Goal: Task Accomplishment & Management: Manage account settings

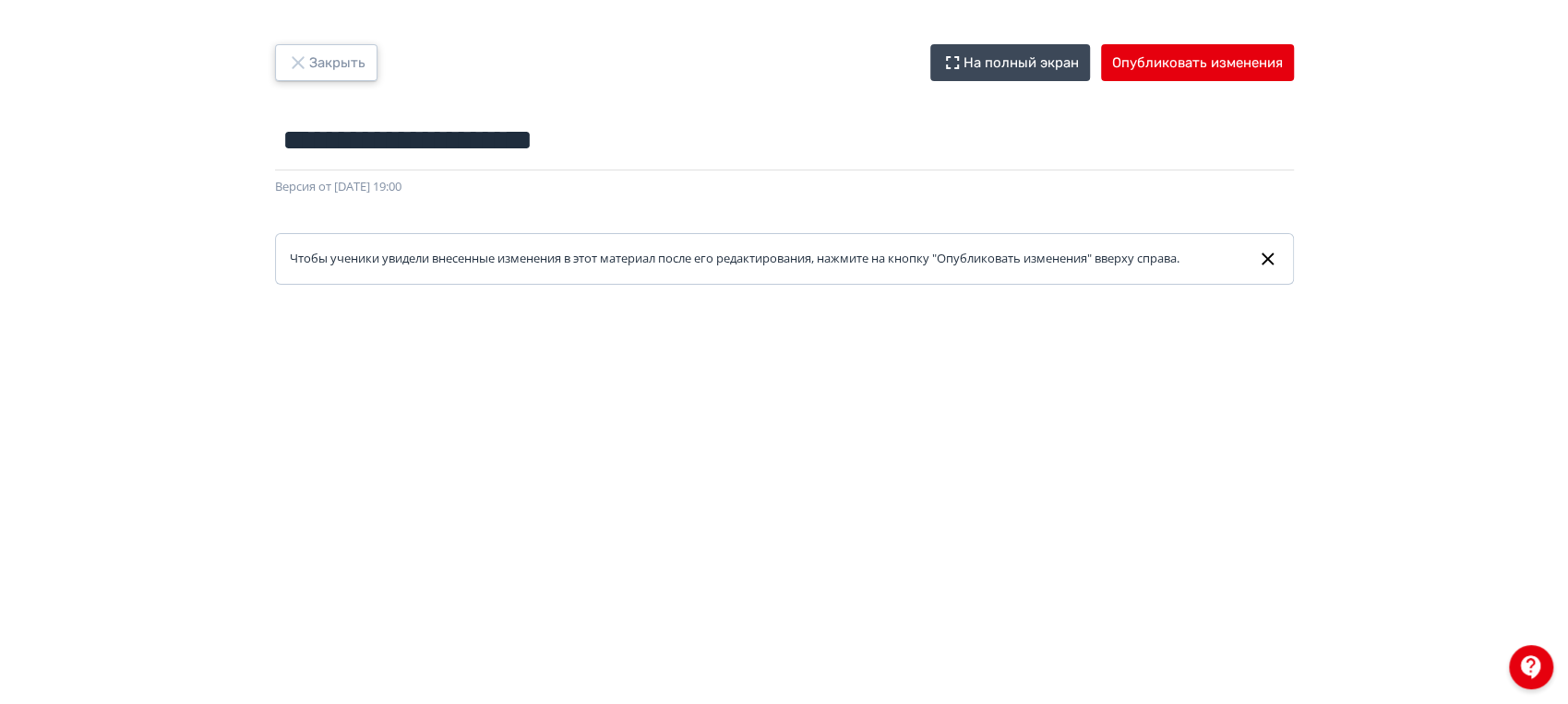
click at [305, 57] on icon "button" at bounding box center [298, 63] width 22 height 22
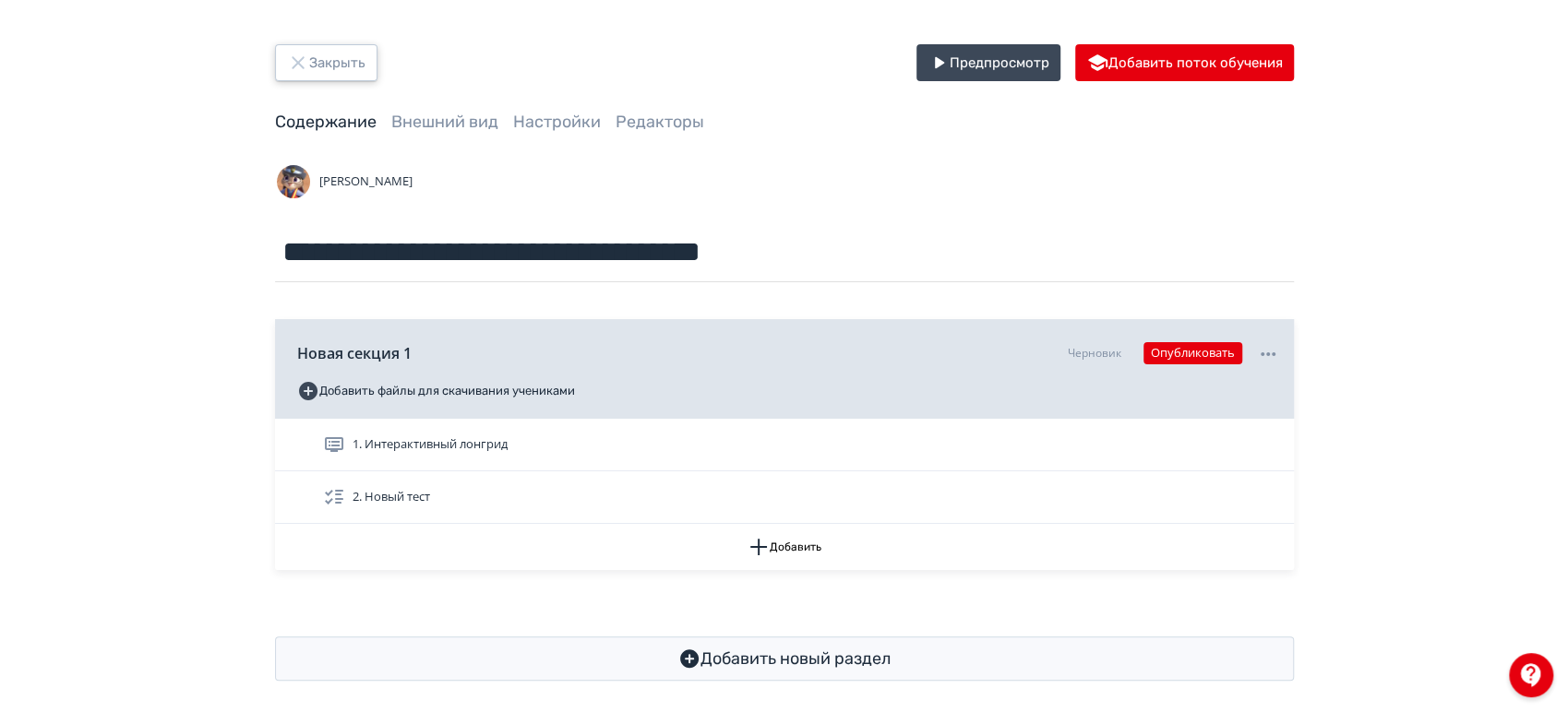
click at [310, 57] on button "Закрыть" at bounding box center [326, 63] width 102 height 37
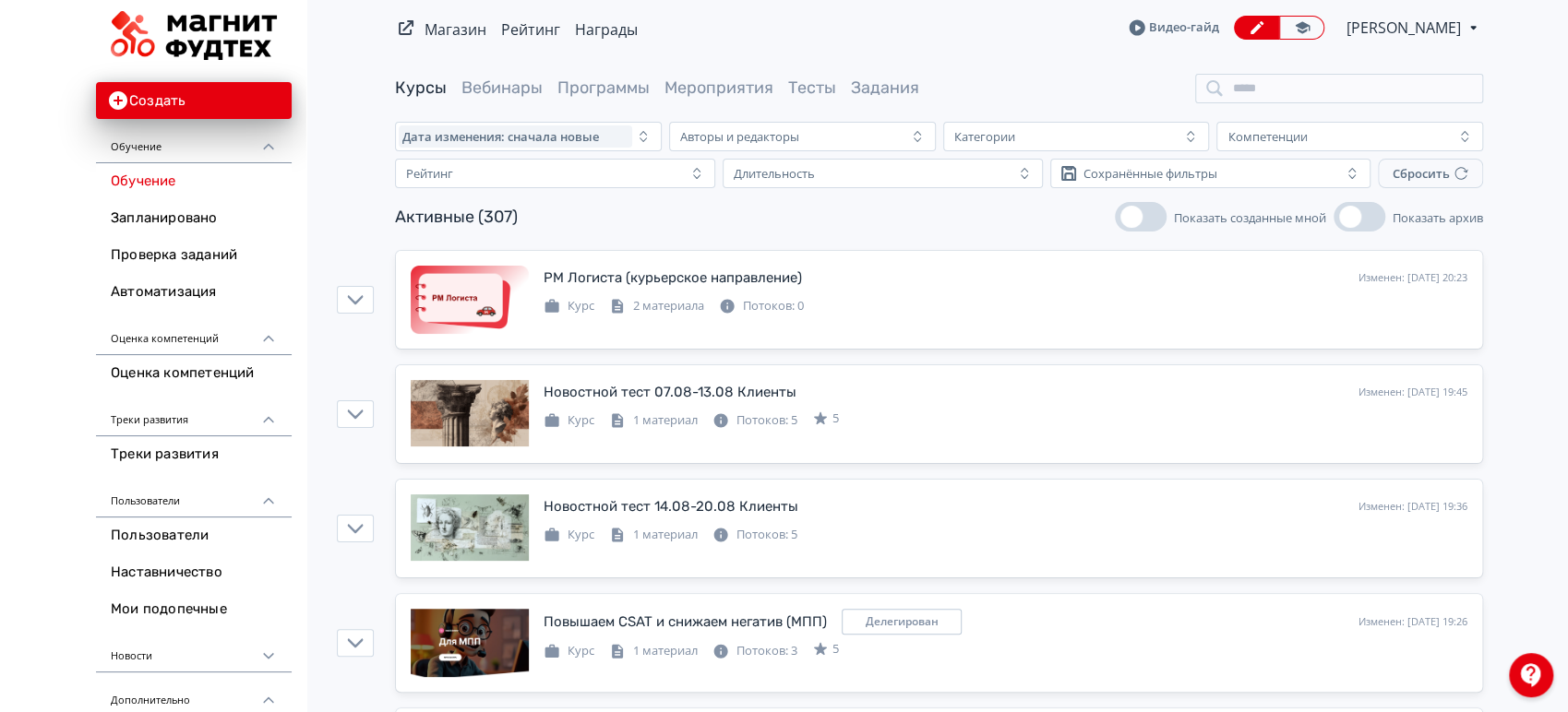
click at [1442, 30] on span "[PERSON_NAME]" at bounding box center [1405, 27] width 118 height 22
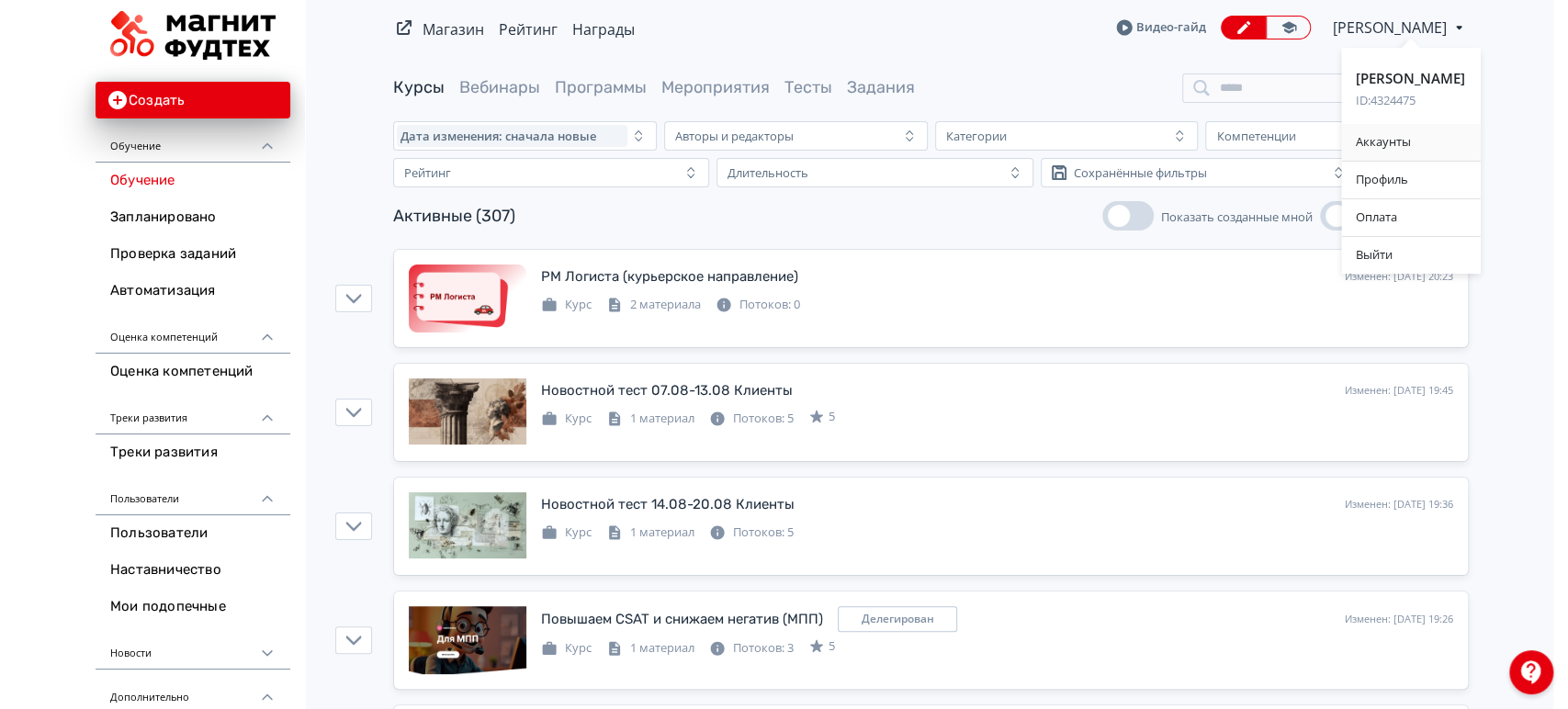
click at [1384, 148] on div "Аккаунты" at bounding box center [1411, 142] width 139 height 36
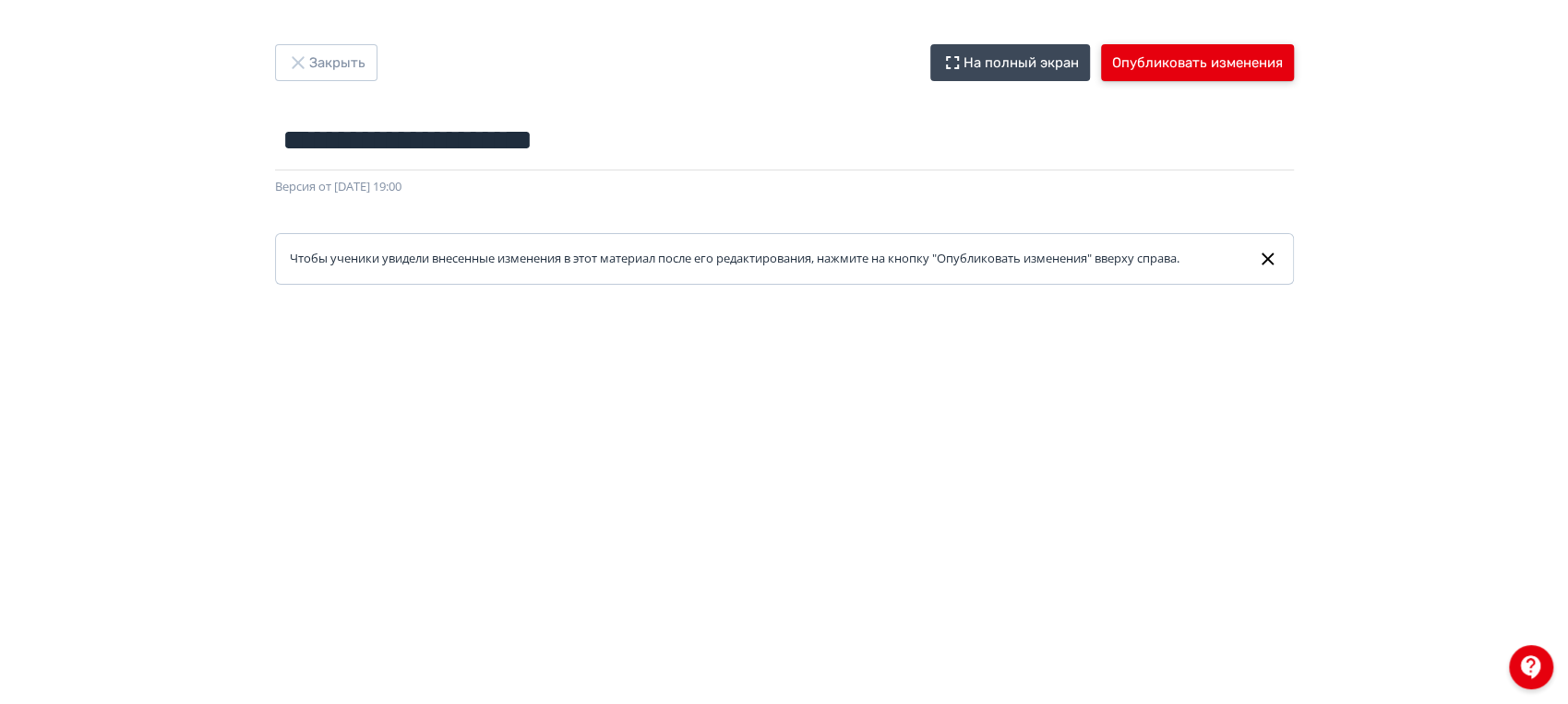
click at [1212, 62] on button "Опубликовать изменения" at bounding box center [1197, 63] width 193 height 37
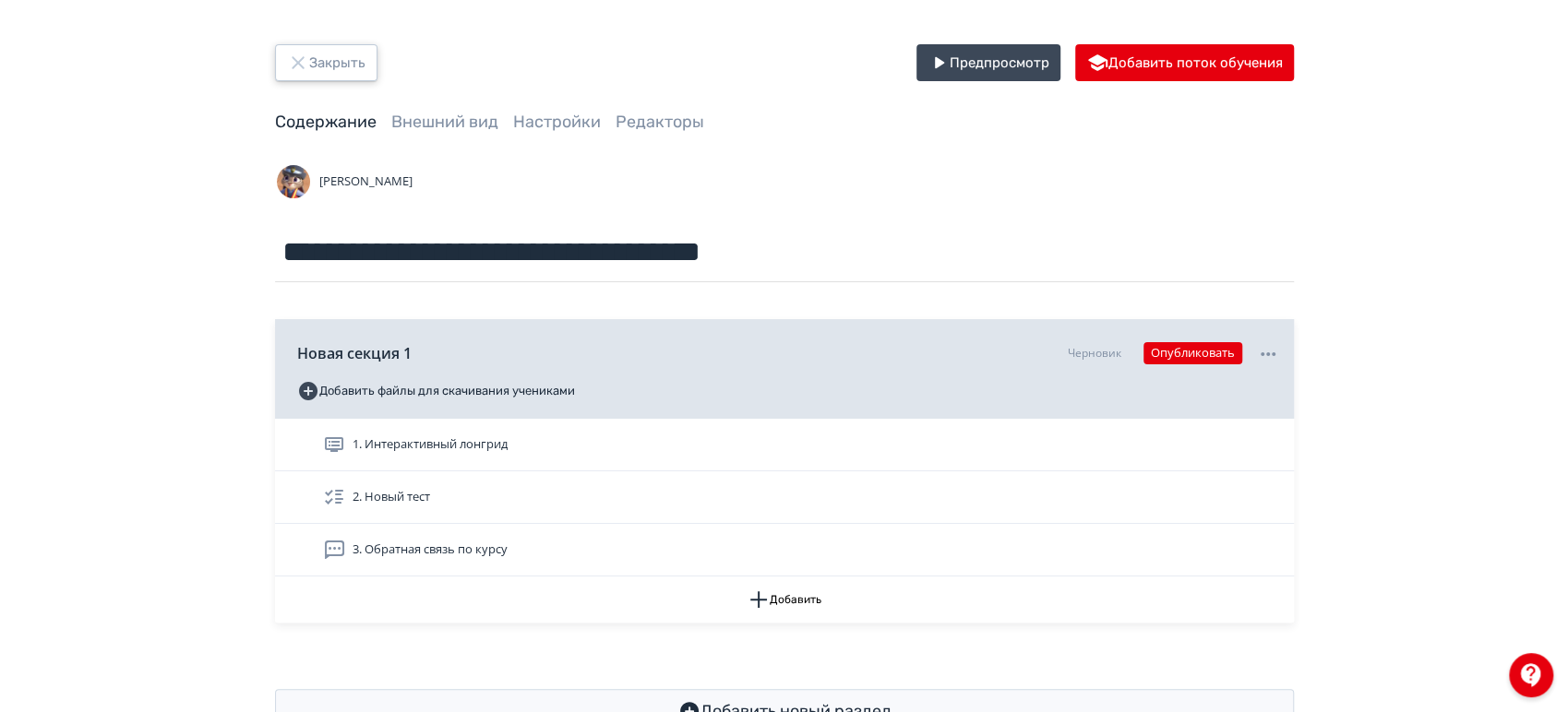
click at [357, 57] on button "Закрыть" at bounding box center [326, 63] width 102 height 37
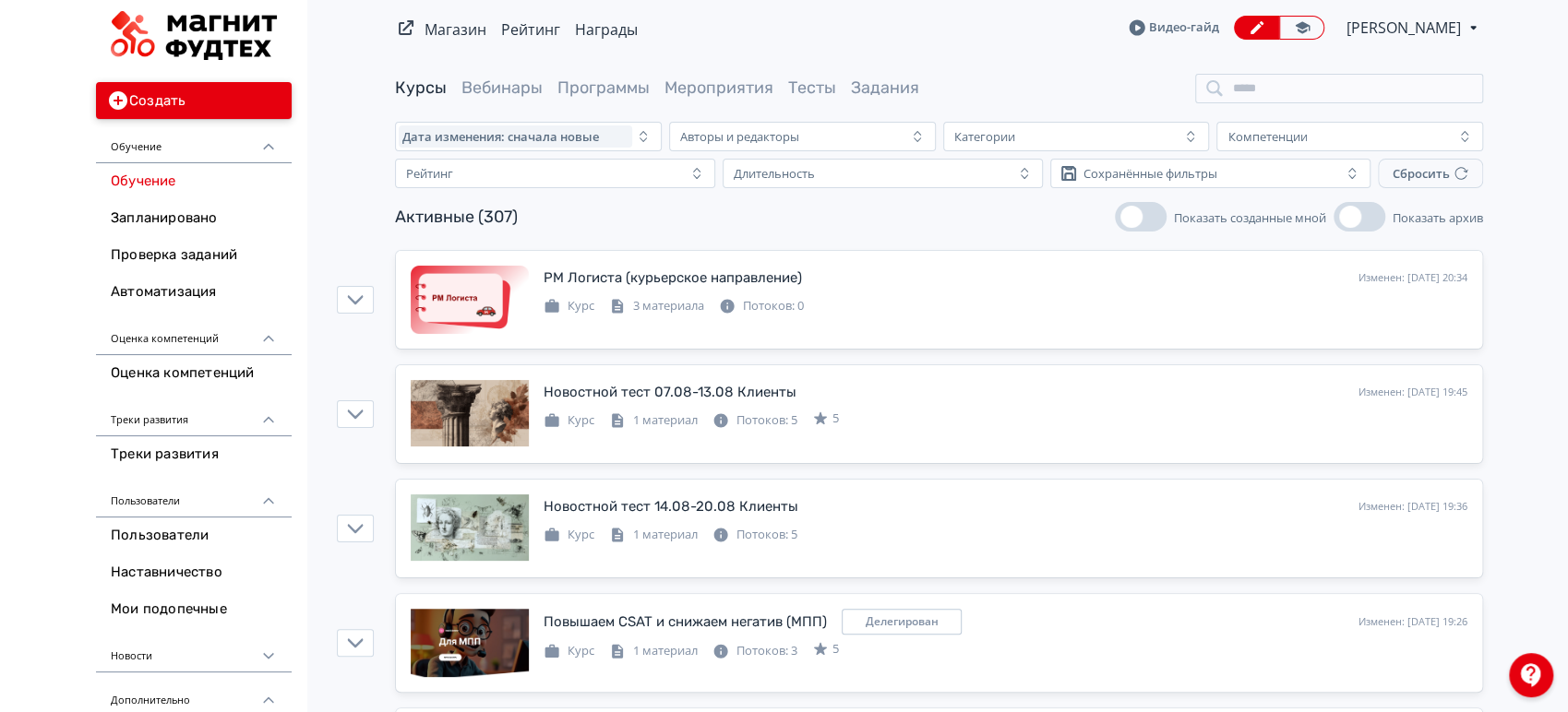
click at [209, 102] on button "Создать" at bounding box center [194, 100] width 196 height 37
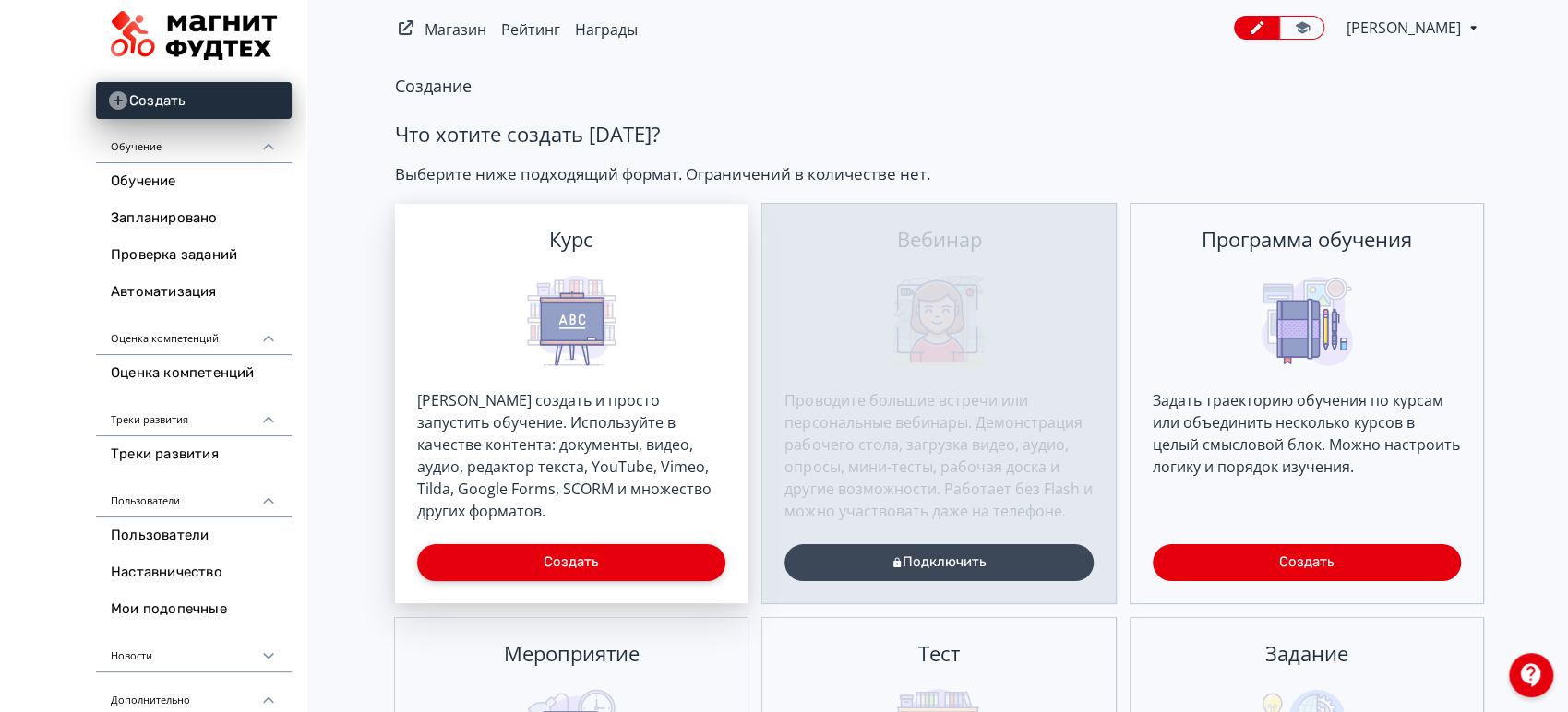
click at [585, 563] on button "Создать" at bounding box center [571, 563] width 308 height 37
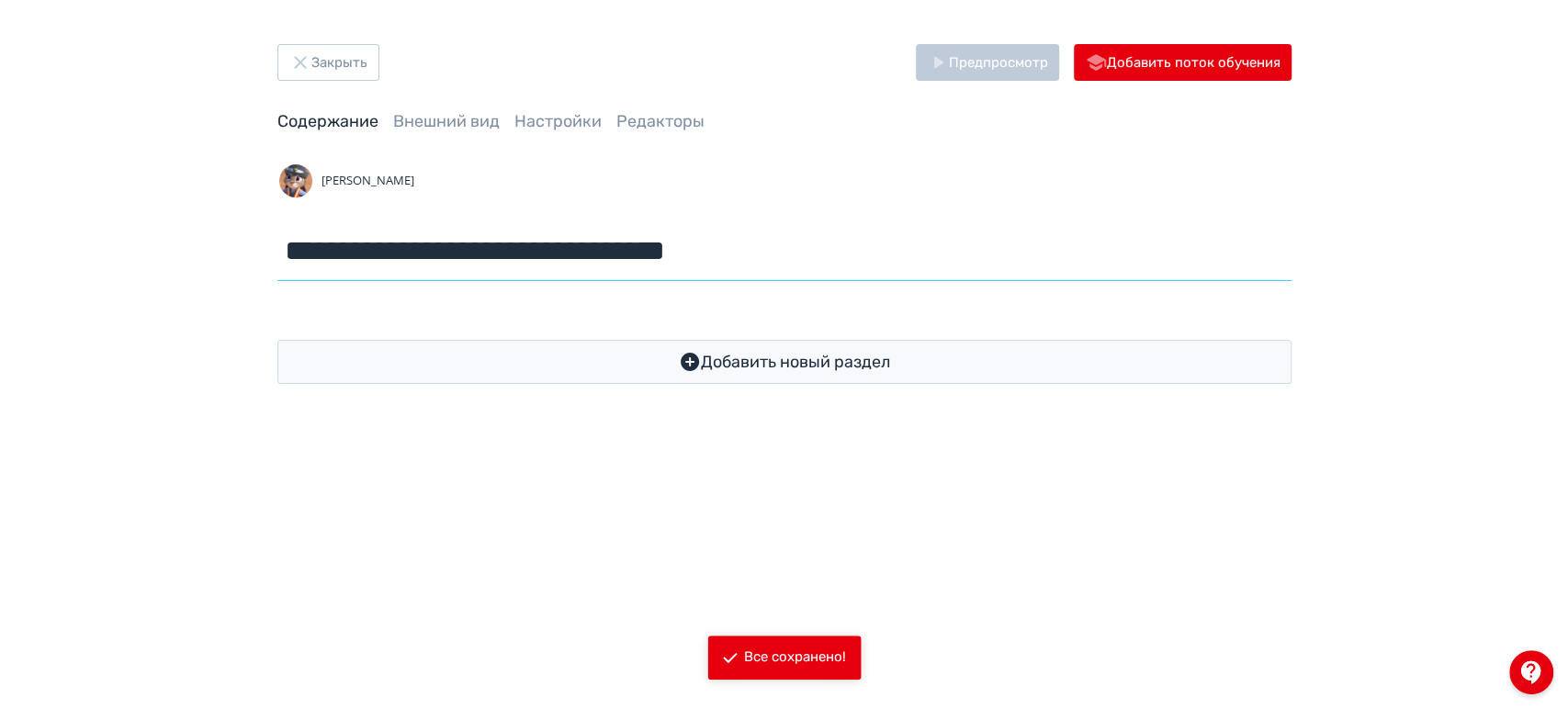
click at [770, 252] on input "**********" at bounding box center [784, 251] width 1014 height 59
drag, startPoint x: 770, startPoint y: 251, endPoint x: 327, endPoint y: 247, distance: 443.0
click at [327, 247] on input "**********" at bounding box center [784, 251] width 1014 height 59
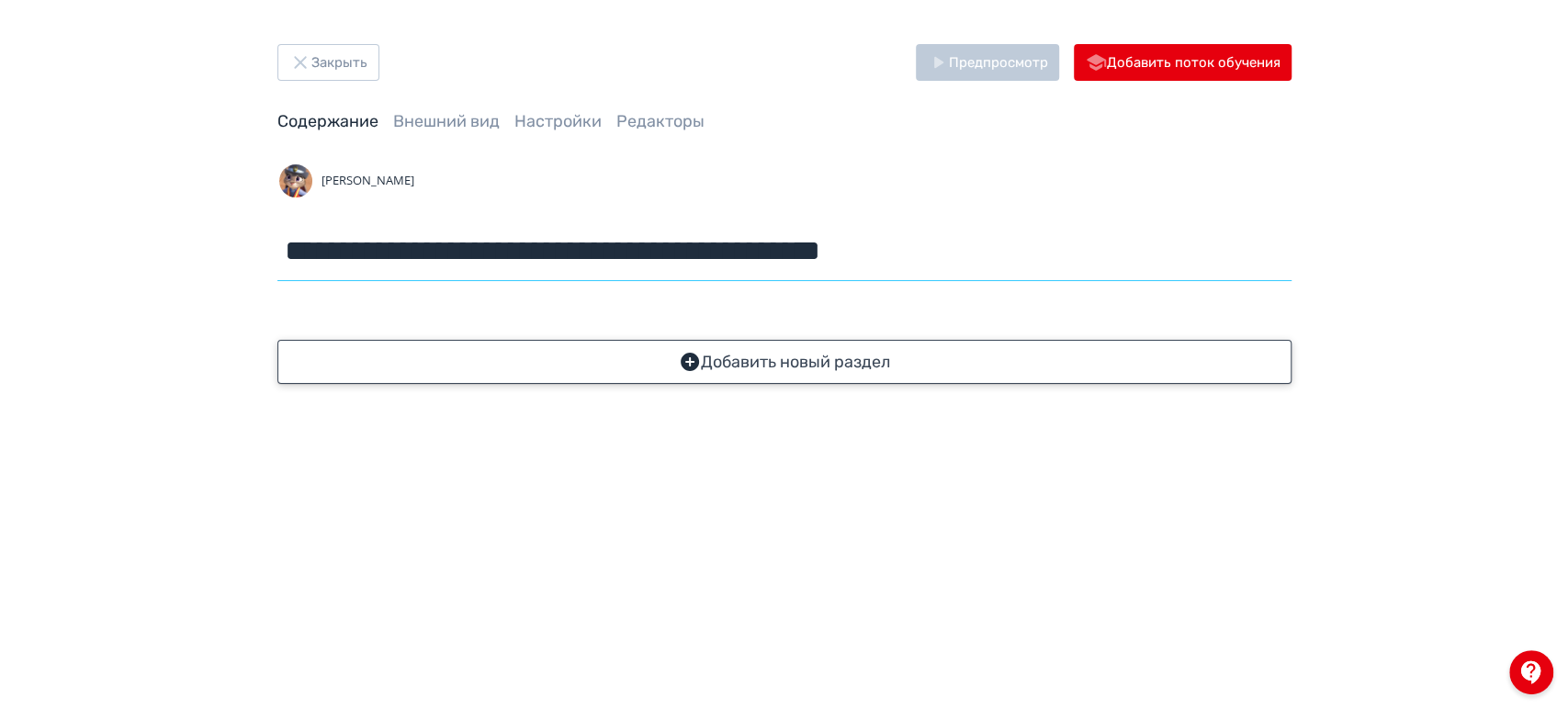
type input "**********"
click at [796, 366] on button "Добавить новый раздел" at bounding box center [784, 362] width 1014 height 44
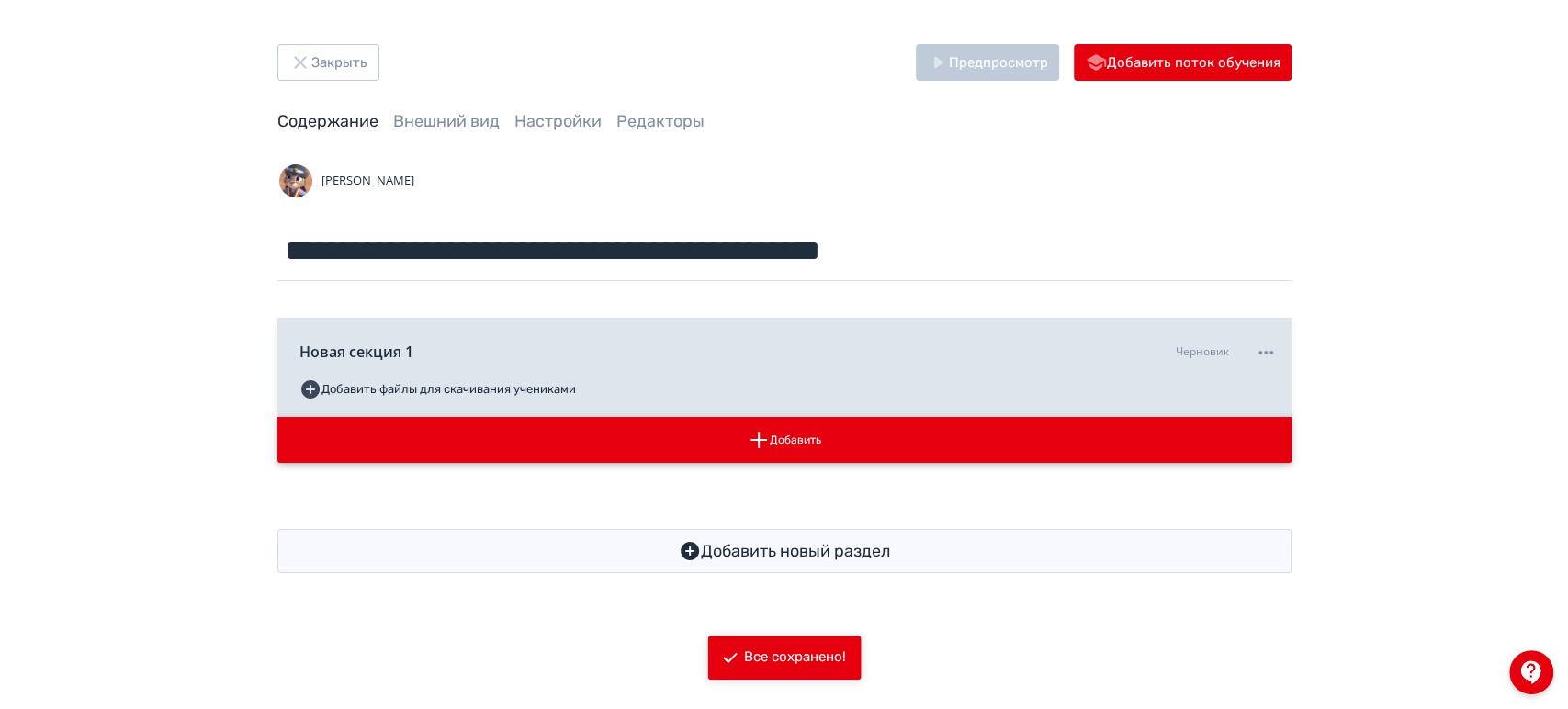
click at [819, 446] on button "Добавить" at bounding box center [784, 440] width 1014 height 46
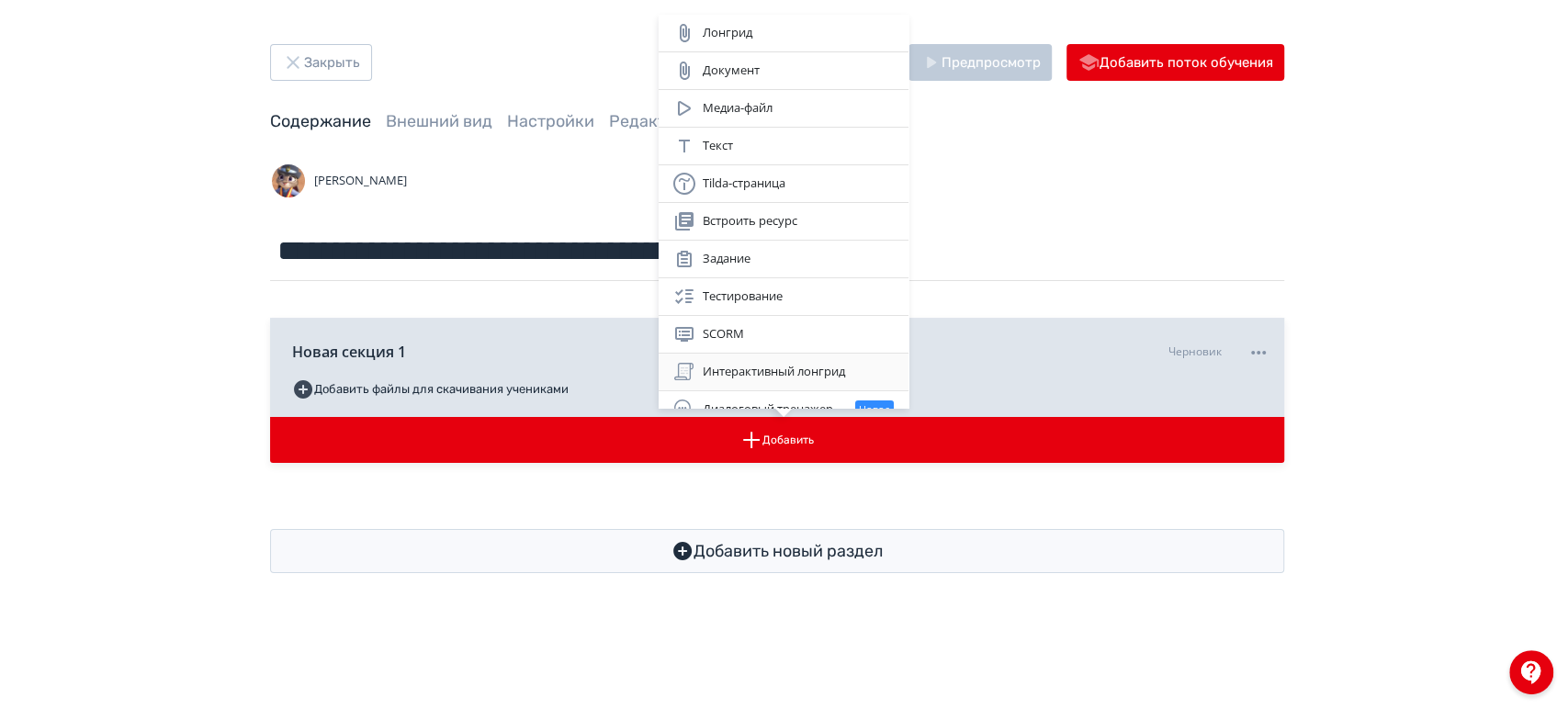
click at [794, 369] on div "Интерактивный лонгрид" at bounding box center [784, 371] width 221 height 22
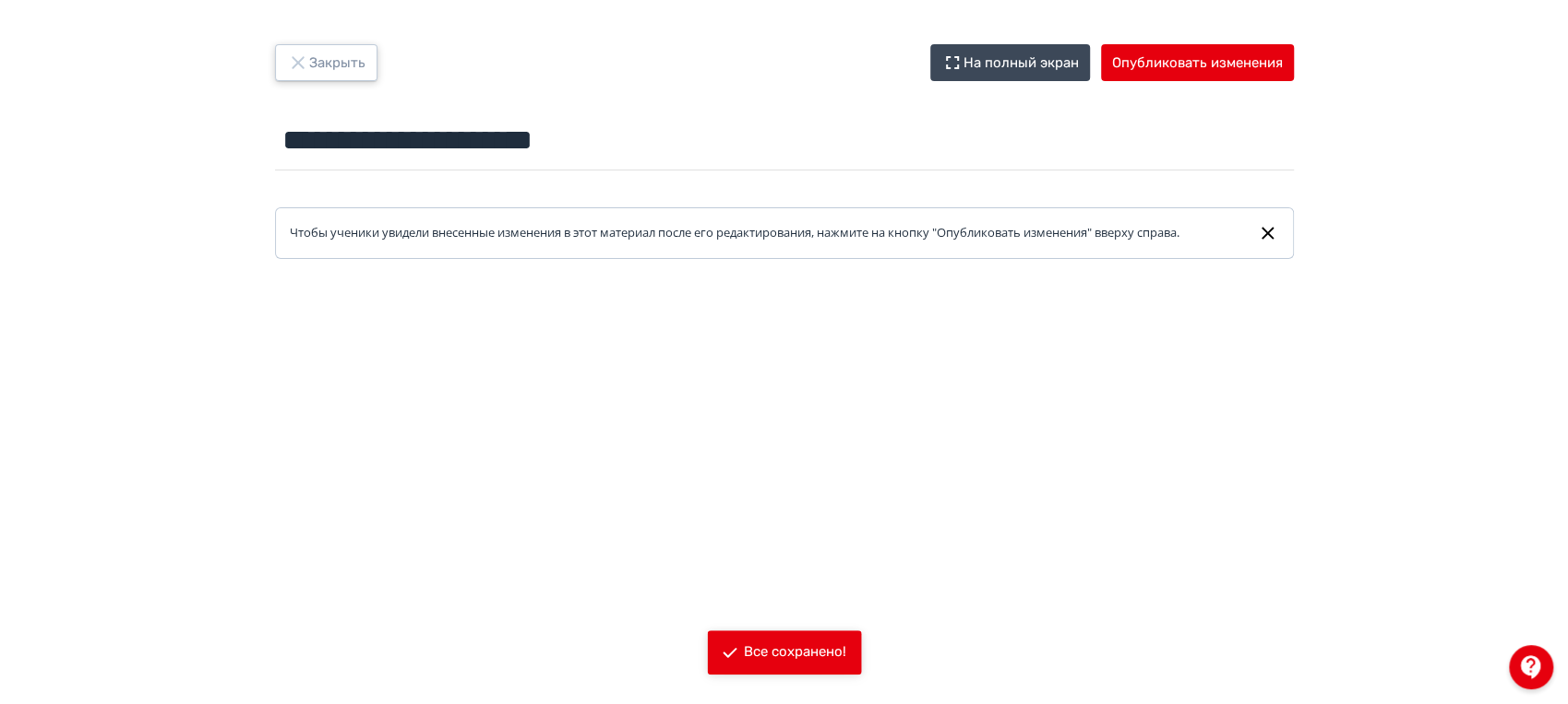
click at [355, 65] on button "Закрыть" at bounding box center [326, 63] width 102 height 37
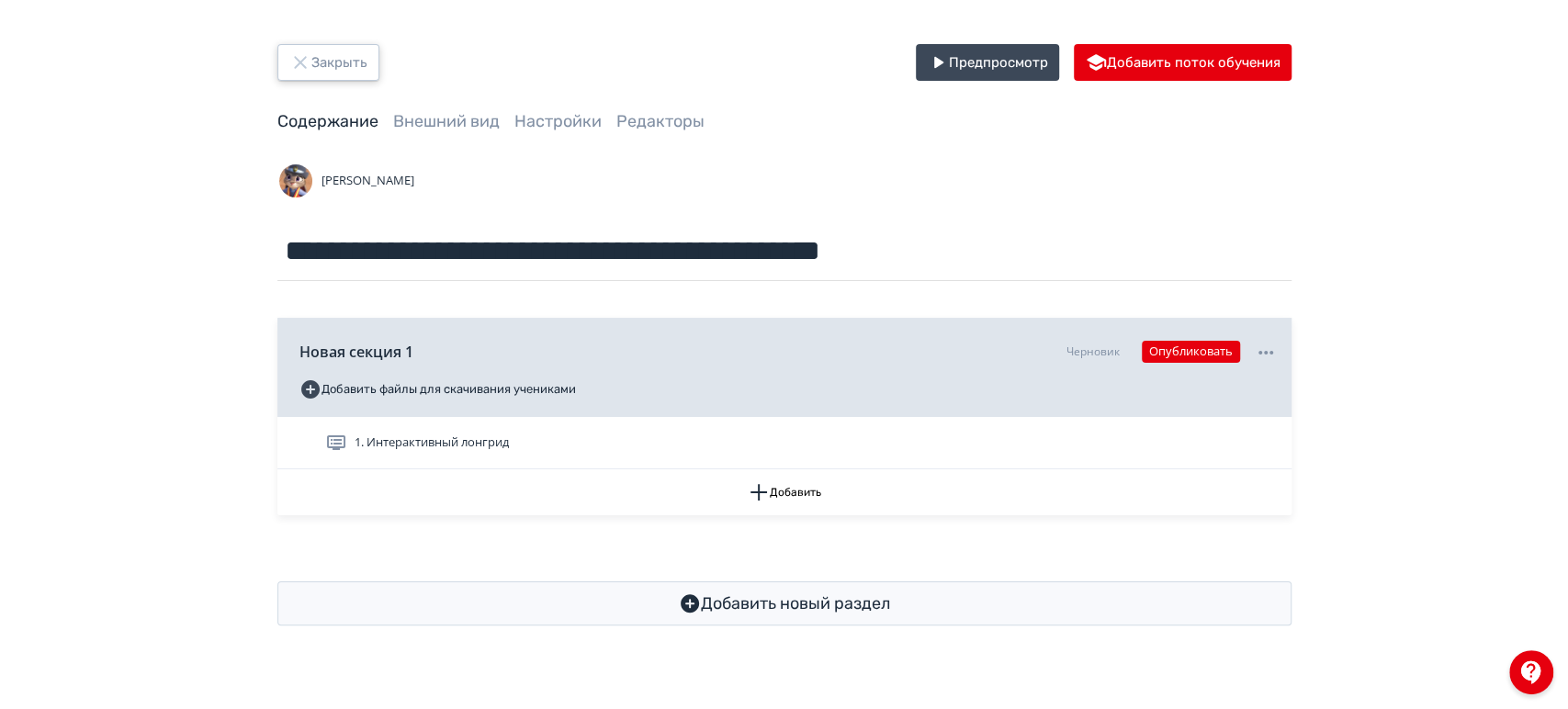
click at [323, 55] on button "Закрыть" at bounding box center [328, 62] width 102 height 36
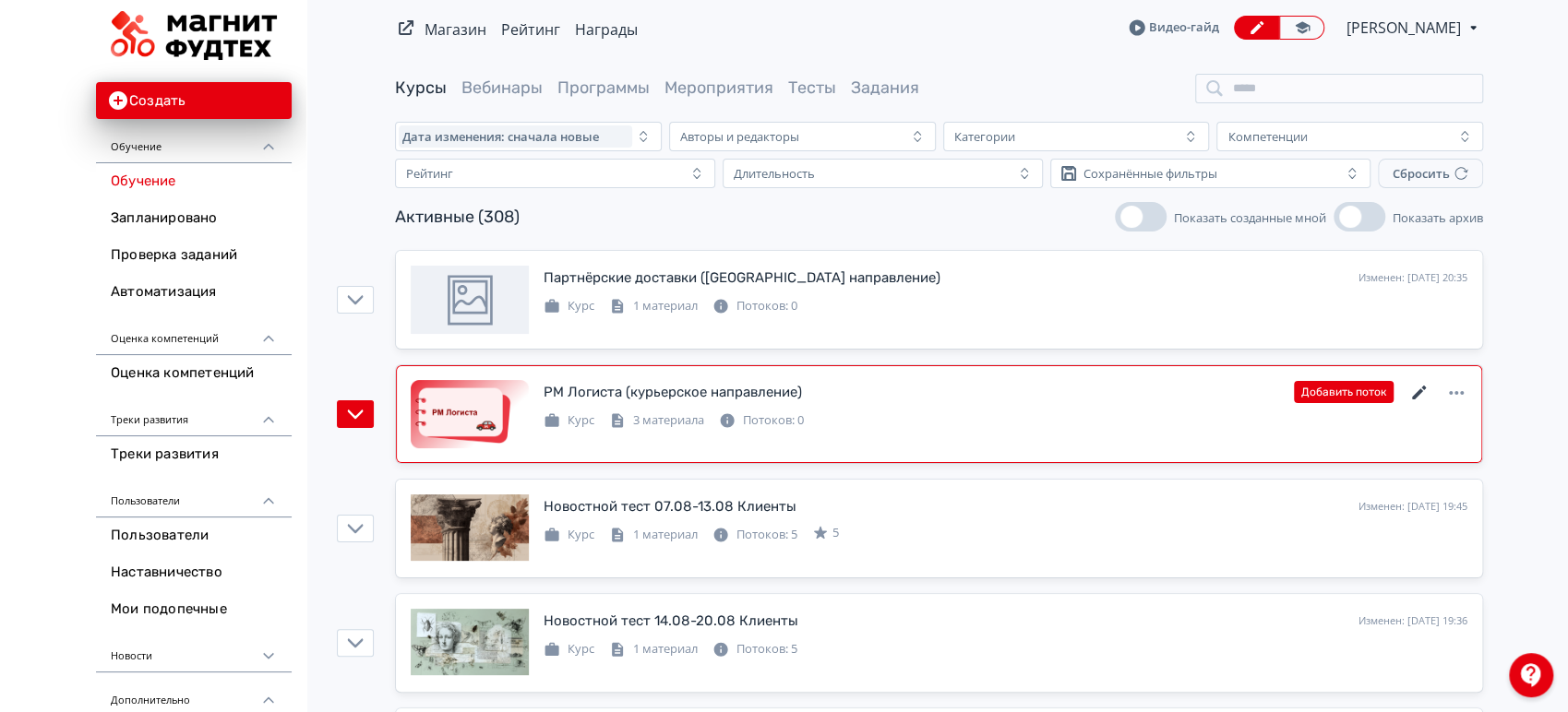
click at [1422, 386] on icon at bounding box center [1419, 392] width 13 height 13
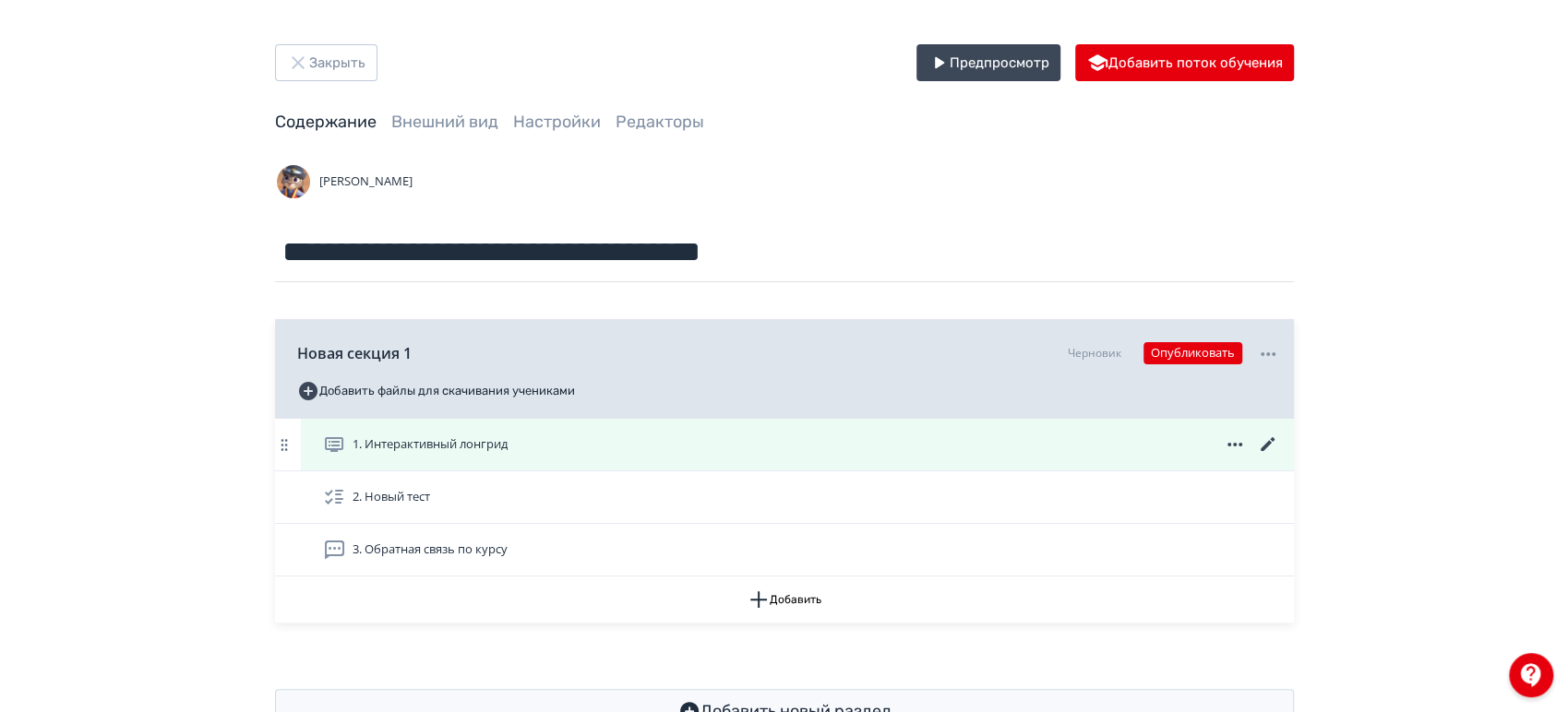
click at [1269, 441] on icon at bounding box center [1267, 444] width 22 height 22
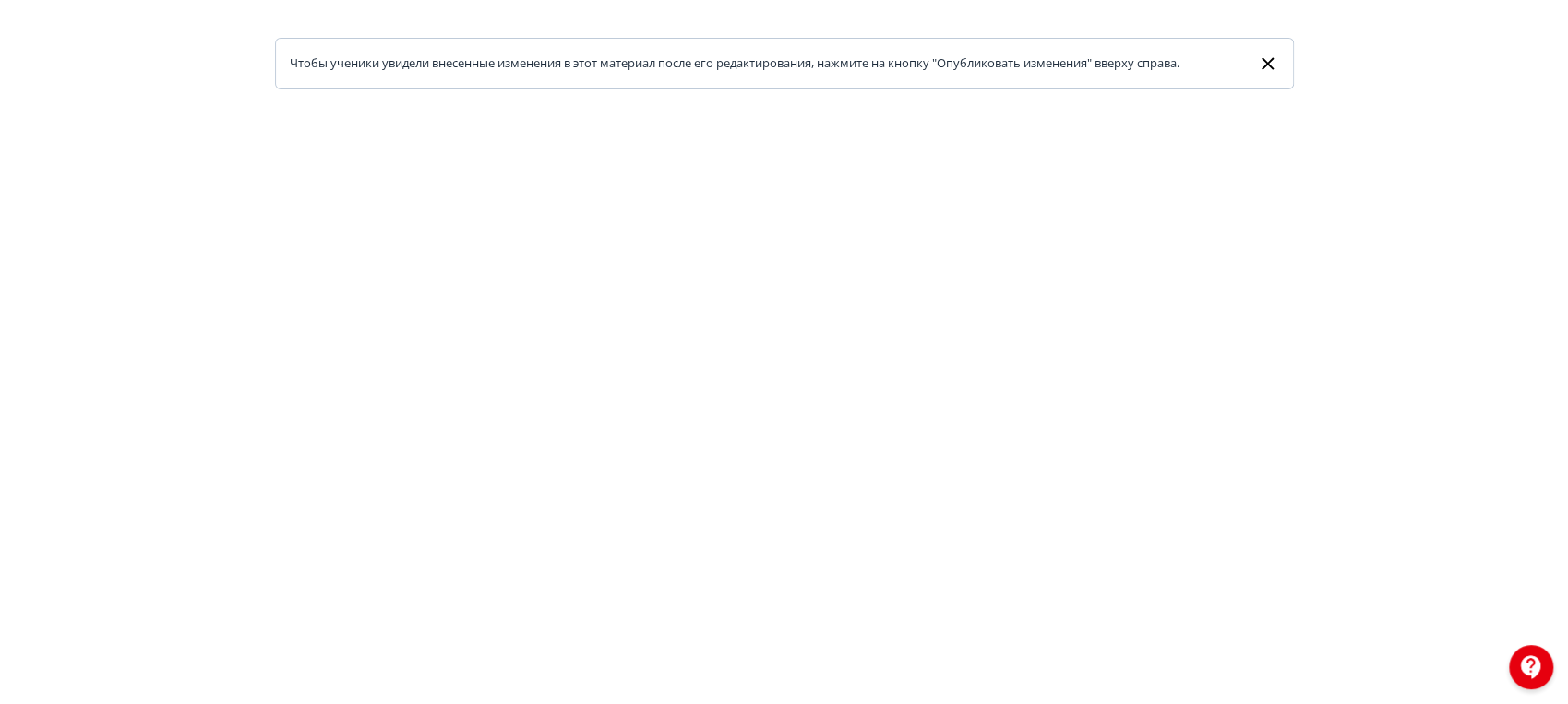
scroll to position [241, 0]
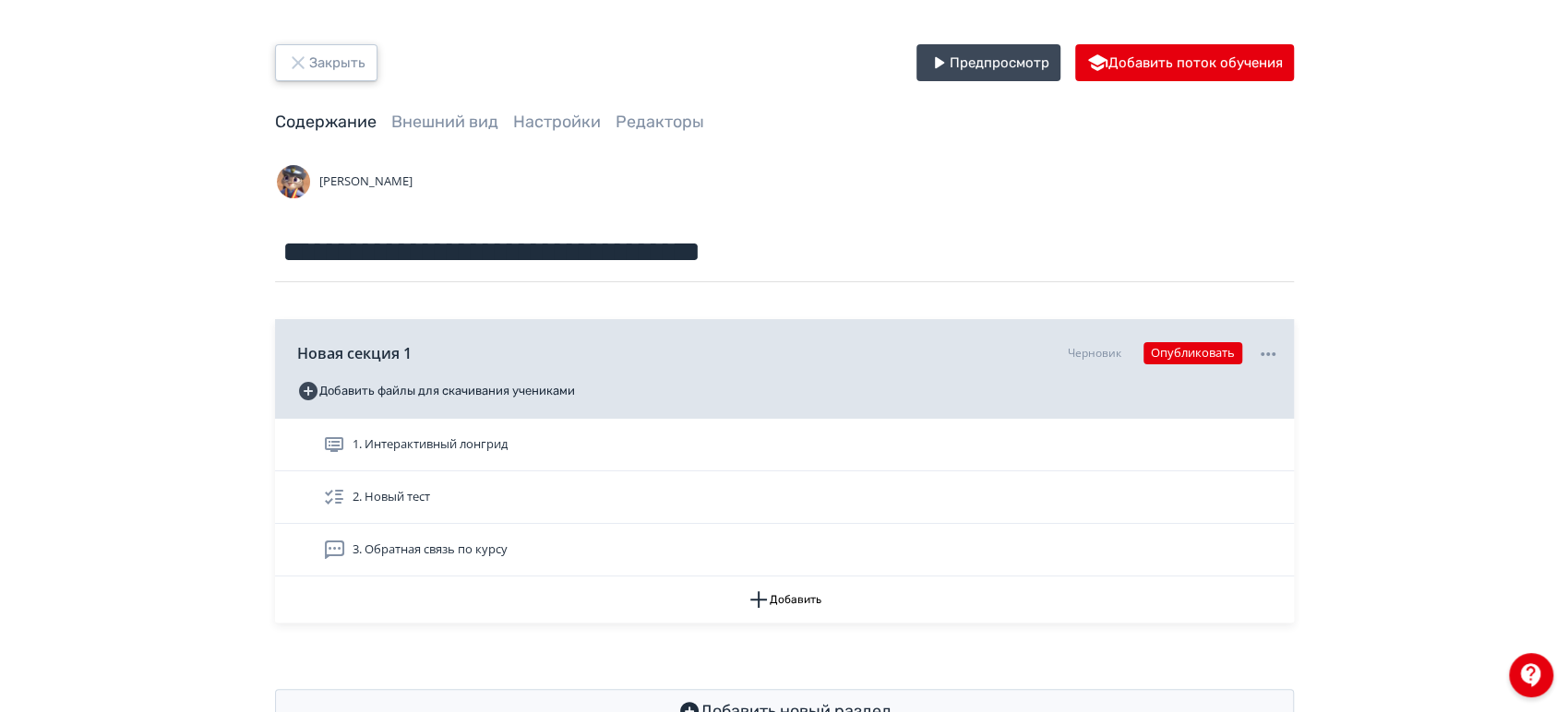
click at [313, 59] on button "Закрыть" at bounding box center [326, 63] width 102 height 37
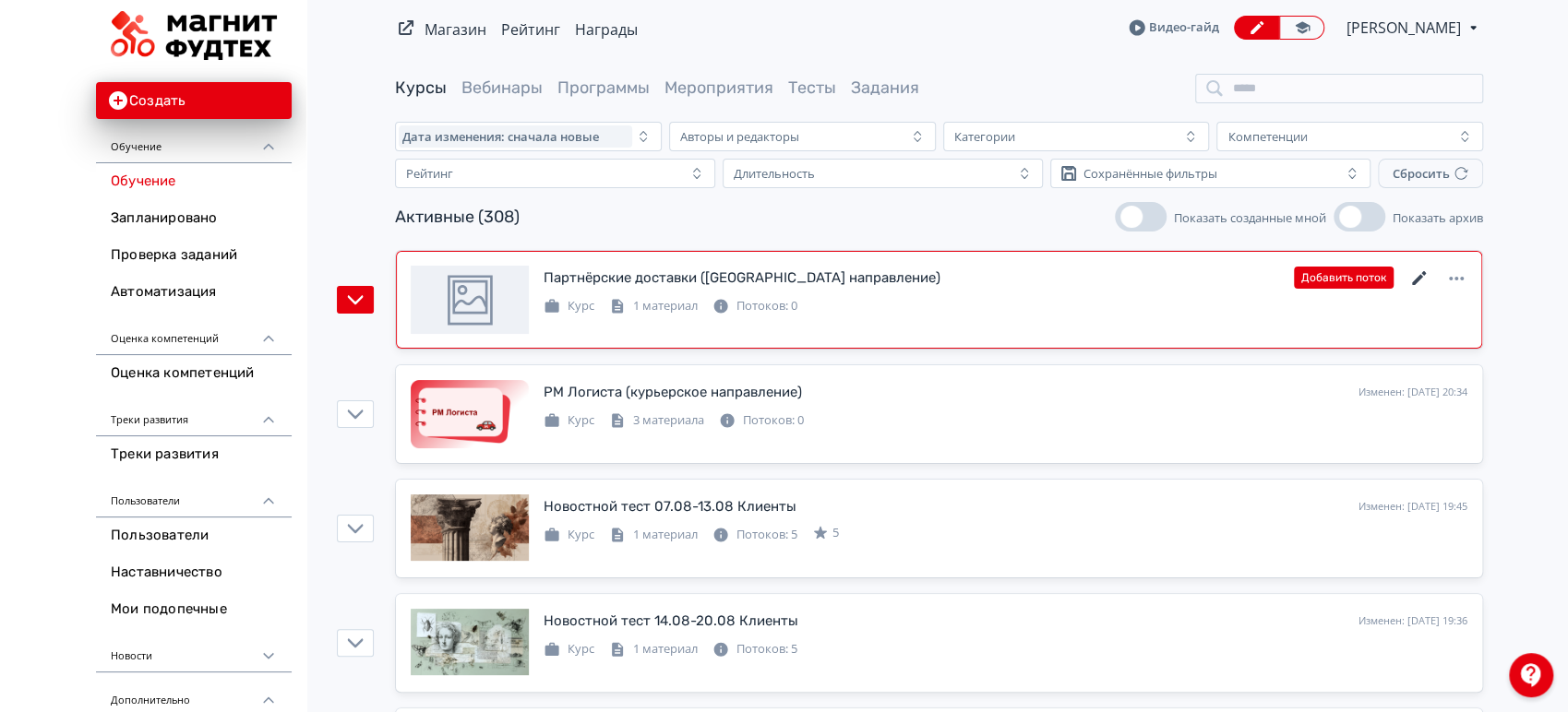
click at [1418, 277] on icon at bounding box center [1419, 277] width 13 height 13
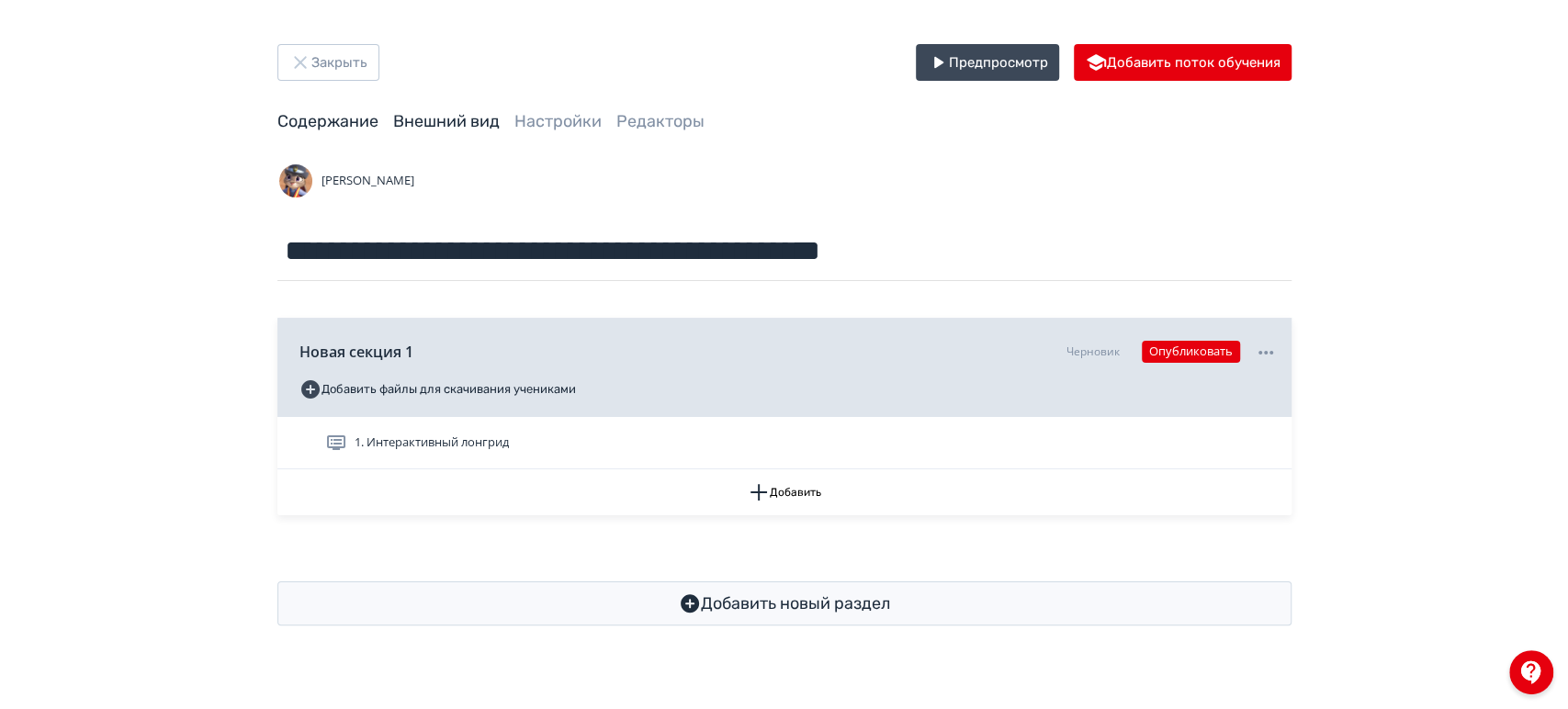
click at [434, 124] on link "Внешний вид" at bounding box center [446, 121] width 107 height 20
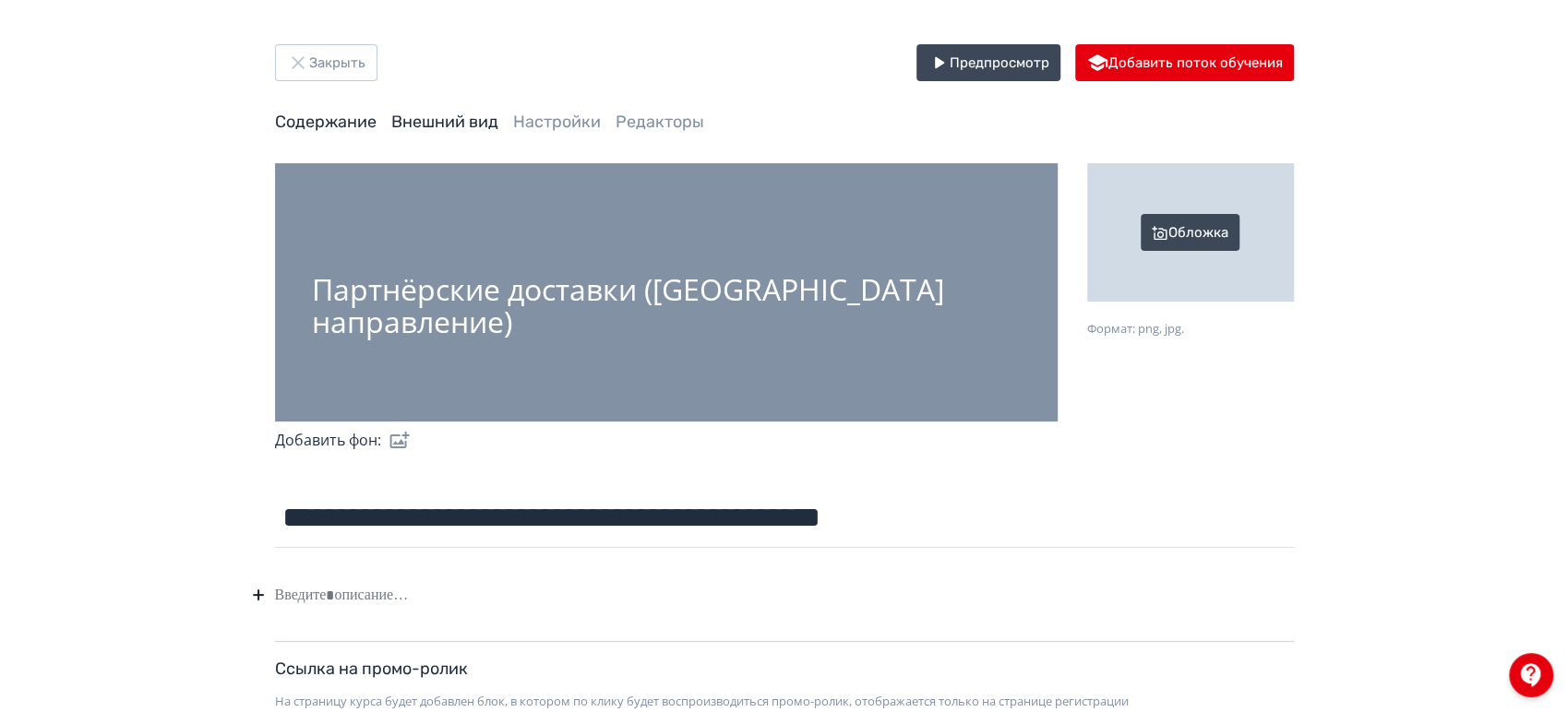
click at [325, 119] on link "Содержание" at bounding box center [325, 121] width 101 height 20
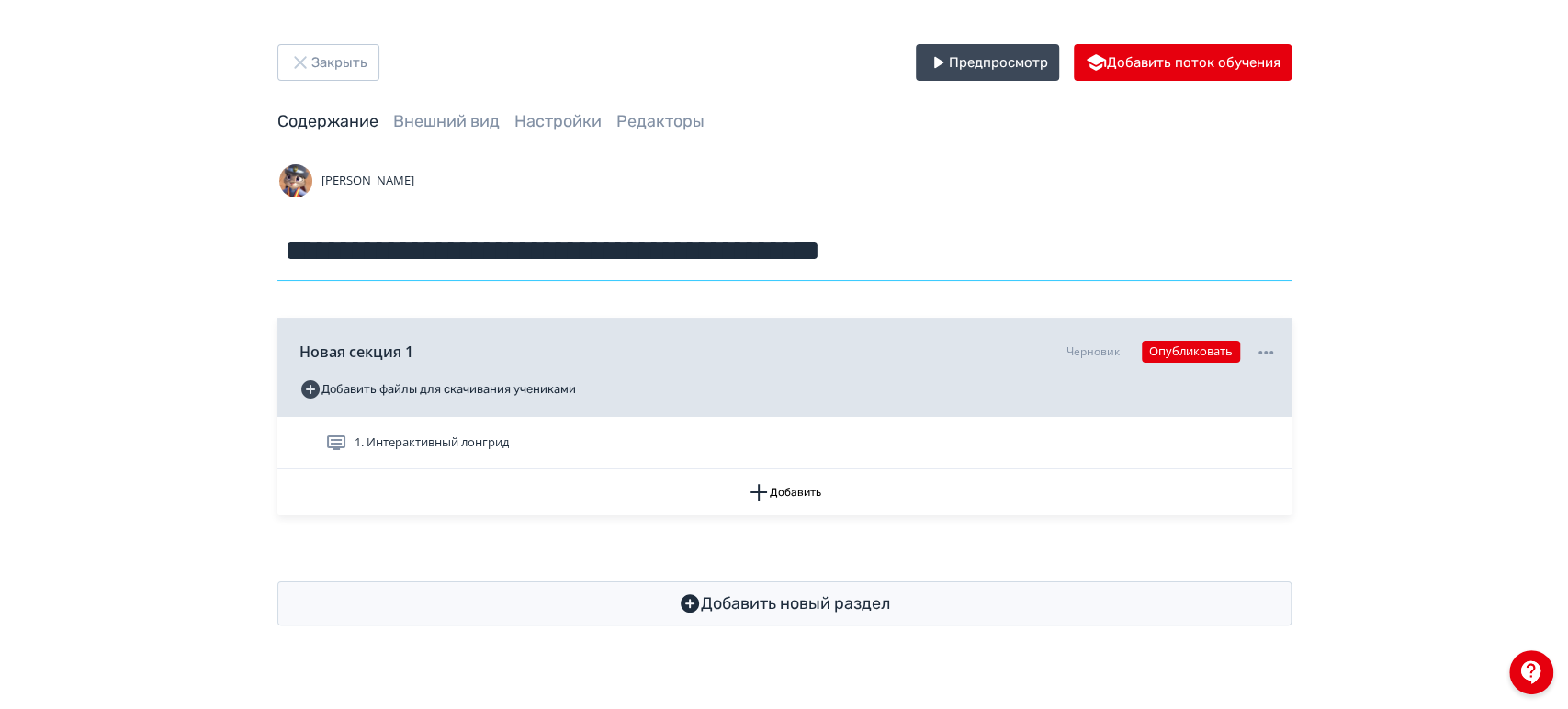
click at [469, 247] on input "**********" at bounding box center [784, 251] width 1014 height 59
type input "**********"
click at [441, 130] on link "Внешний вид" at bounding box center [446, 121] width 107 height 20
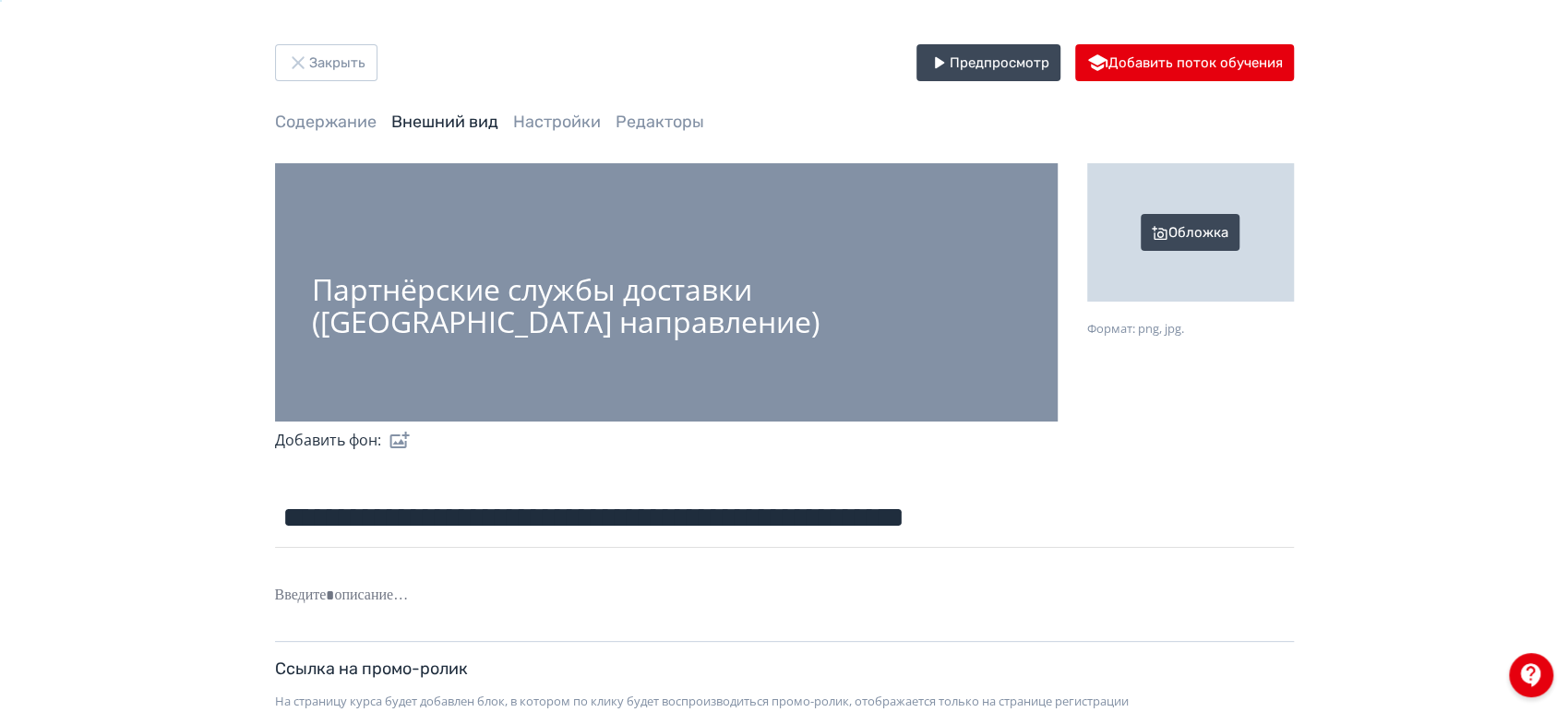
click at [1209, 228] on div "Обложка" at bounding box center [1190, 232] width 206 height 139
click at [0, 0] on input "Обложка Формат: png, jpg." at bounding box center [0, 0] width 0 height 0
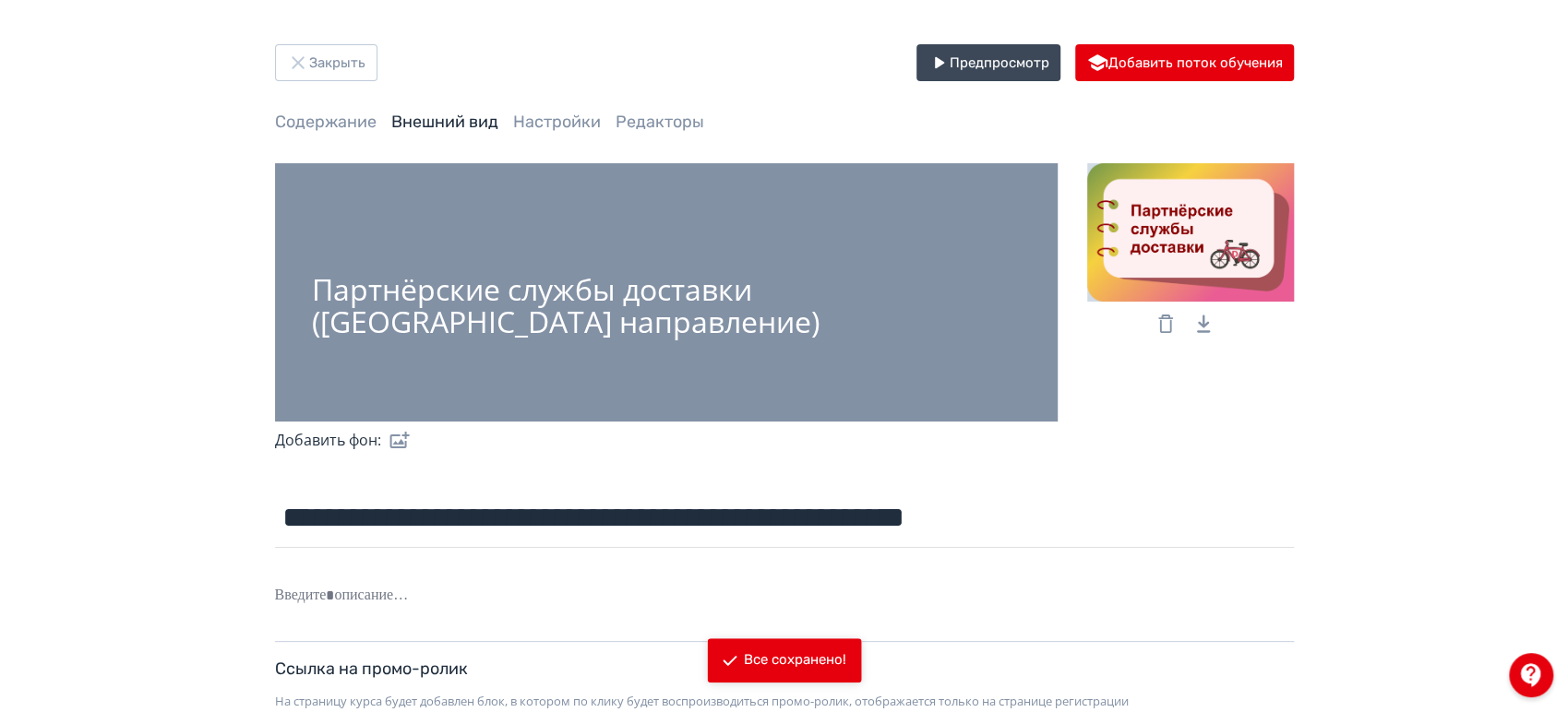
click at [395, 448] on label at bounding box center [395, 440] width 30 height 37
click at [0, 0] on input "file" at bounding box center [0, 0] width 0 height 0
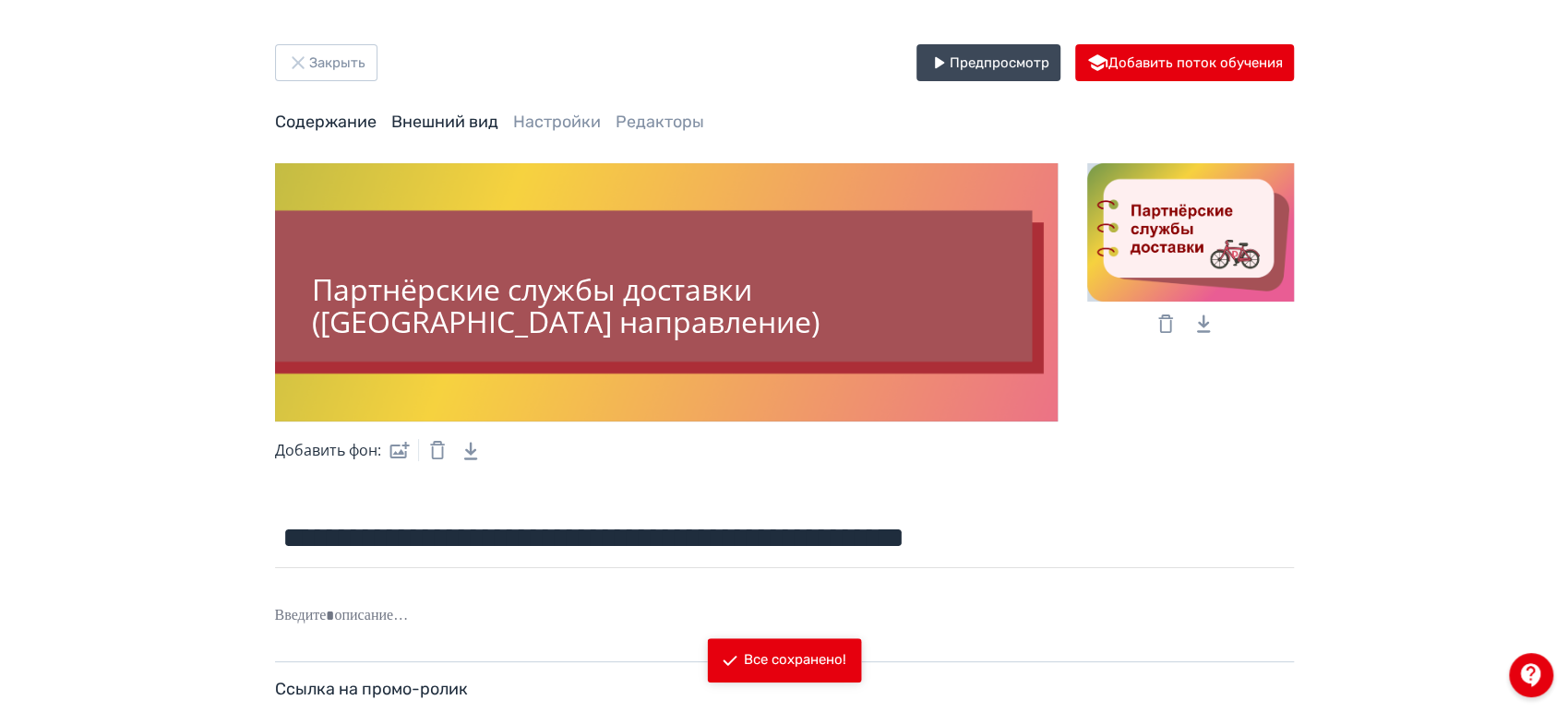
click at [310, 119] on link "Содержание" at bounding box center [325, 121] width 101 height 20
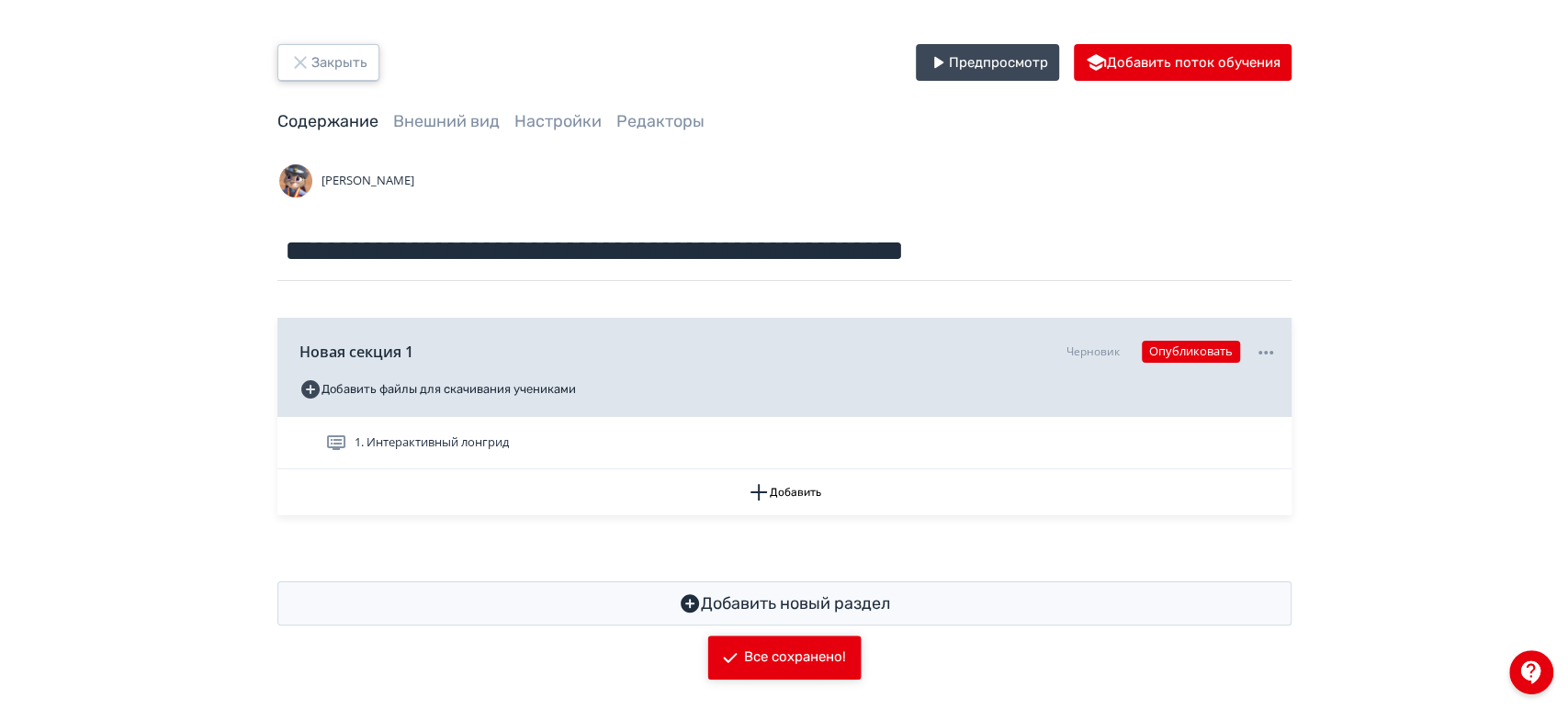
click at [304, 55] on icon "button" at bounding box center [300, 62] width 22 height 22
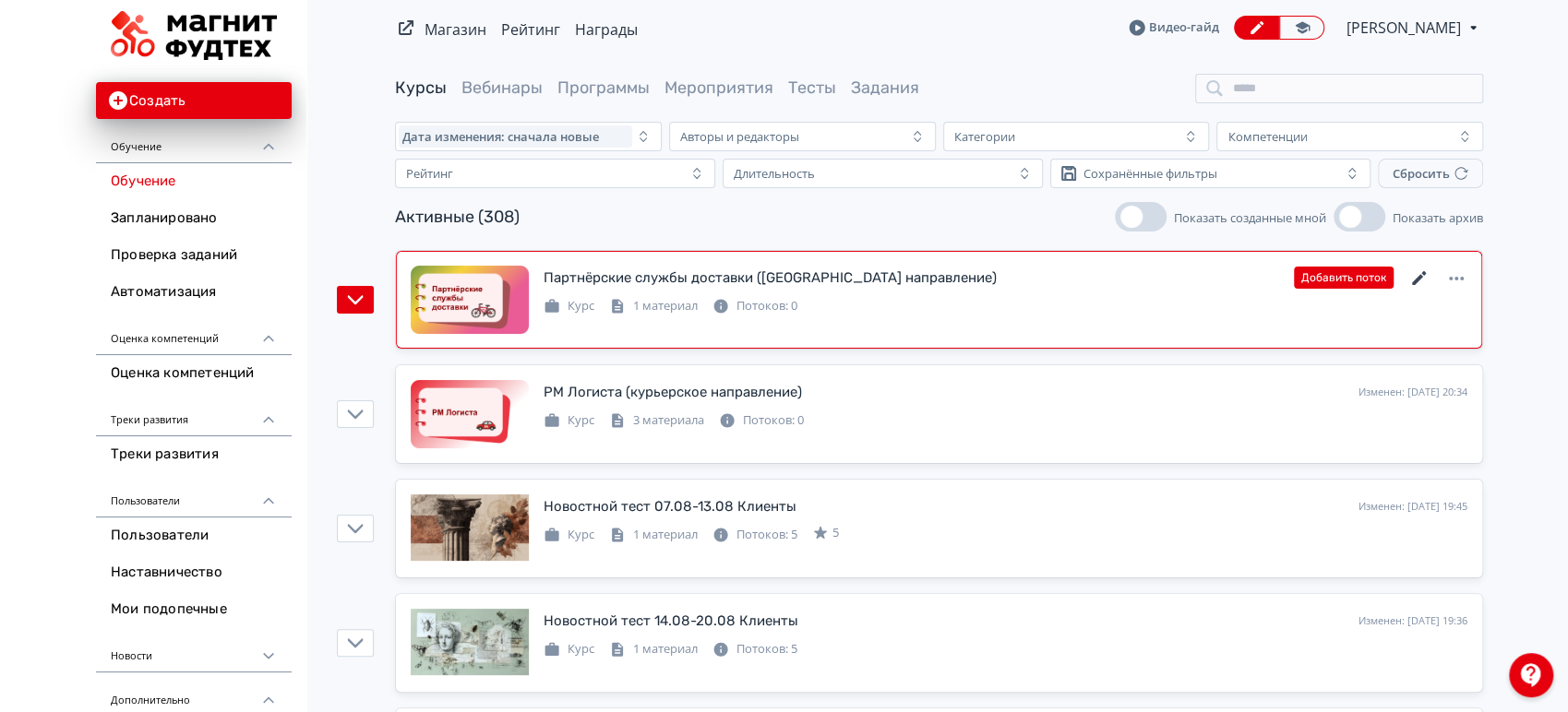
click at [1424, 274] on icon at bounding box center [1419, 278] width 22 height 22
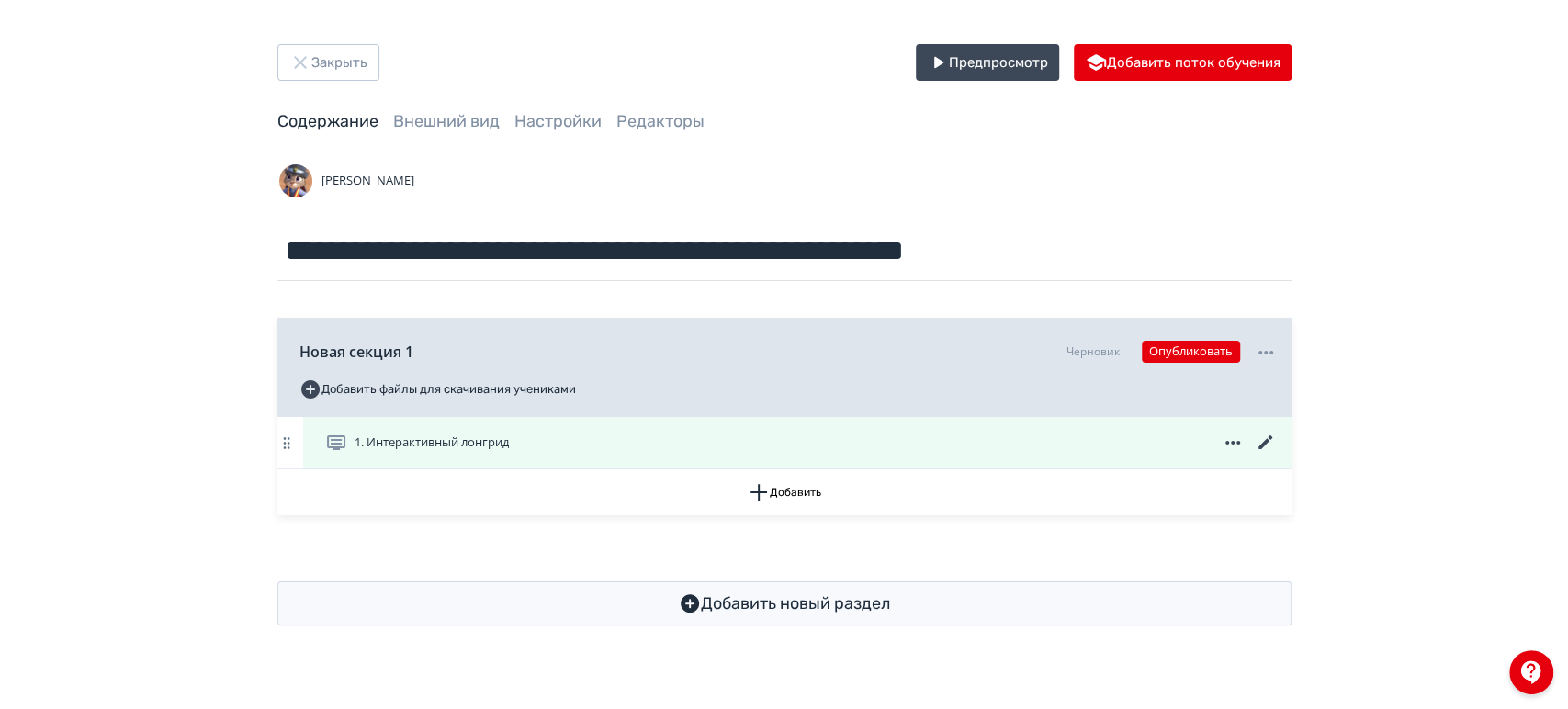
click at [1257, 438] on icon at bounding box center [1266, 442] width 22 height 22
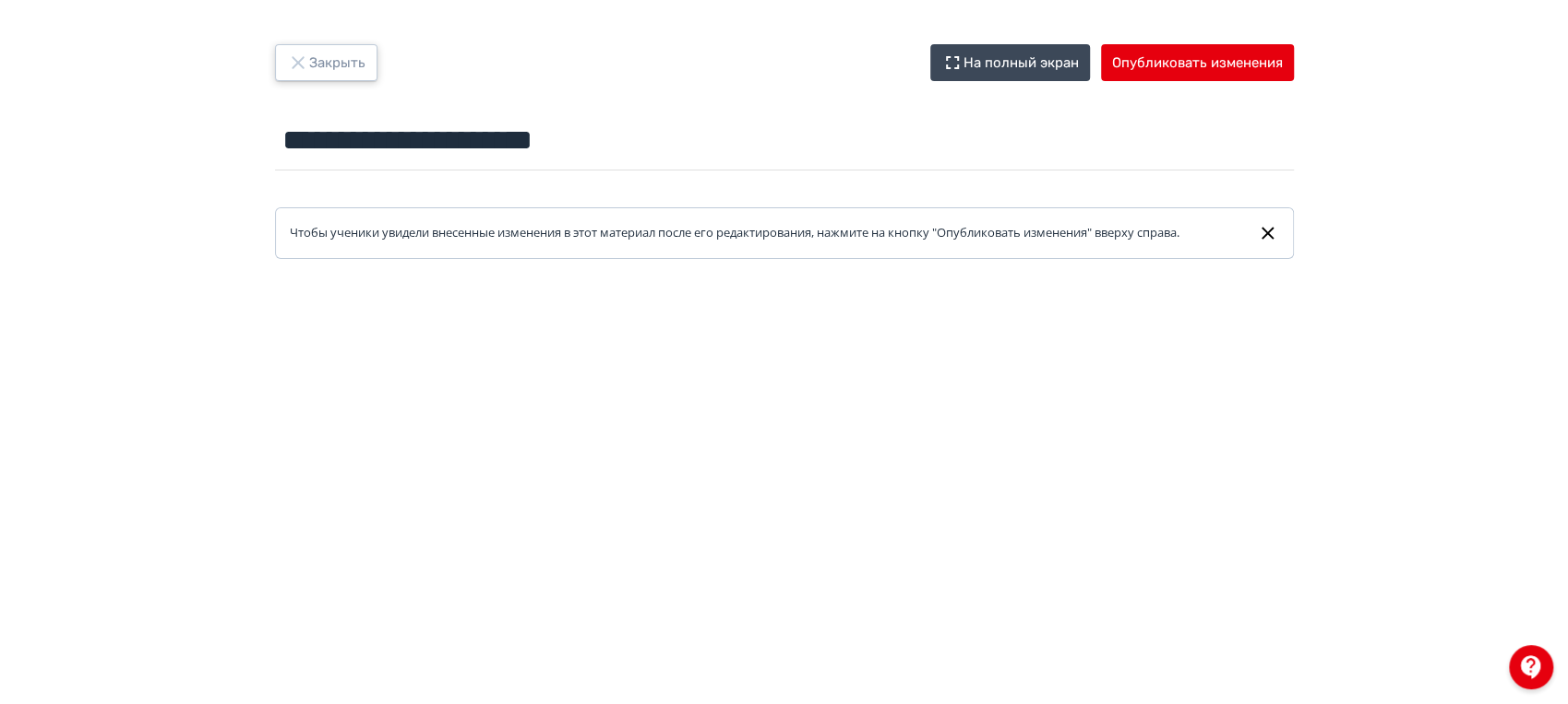
click at [336, 52] on button "Закрыть" at bounding box center [326, 63] width 102 height 37
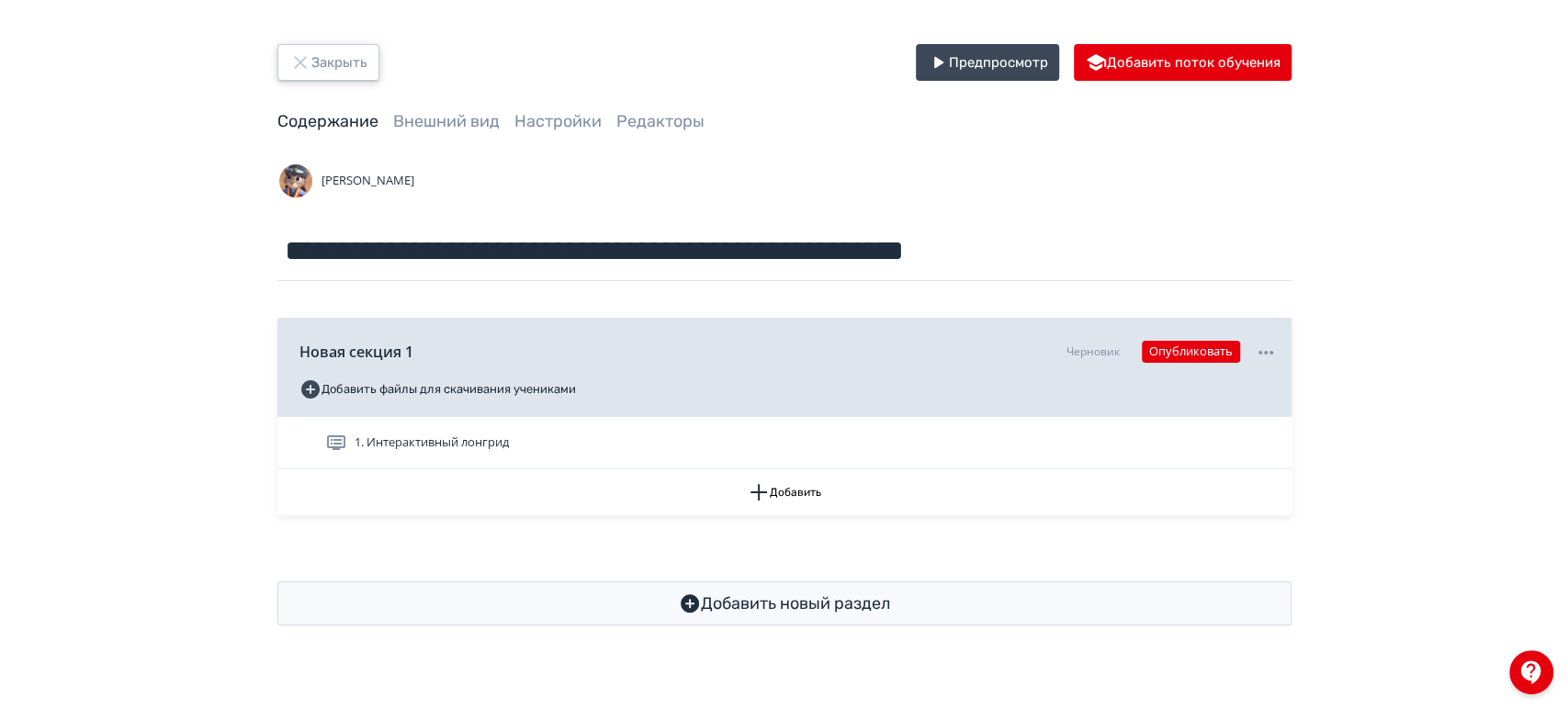
click at [330, 54] on button "Закрыть" at bounding box center [328, 62] width 102 height 36
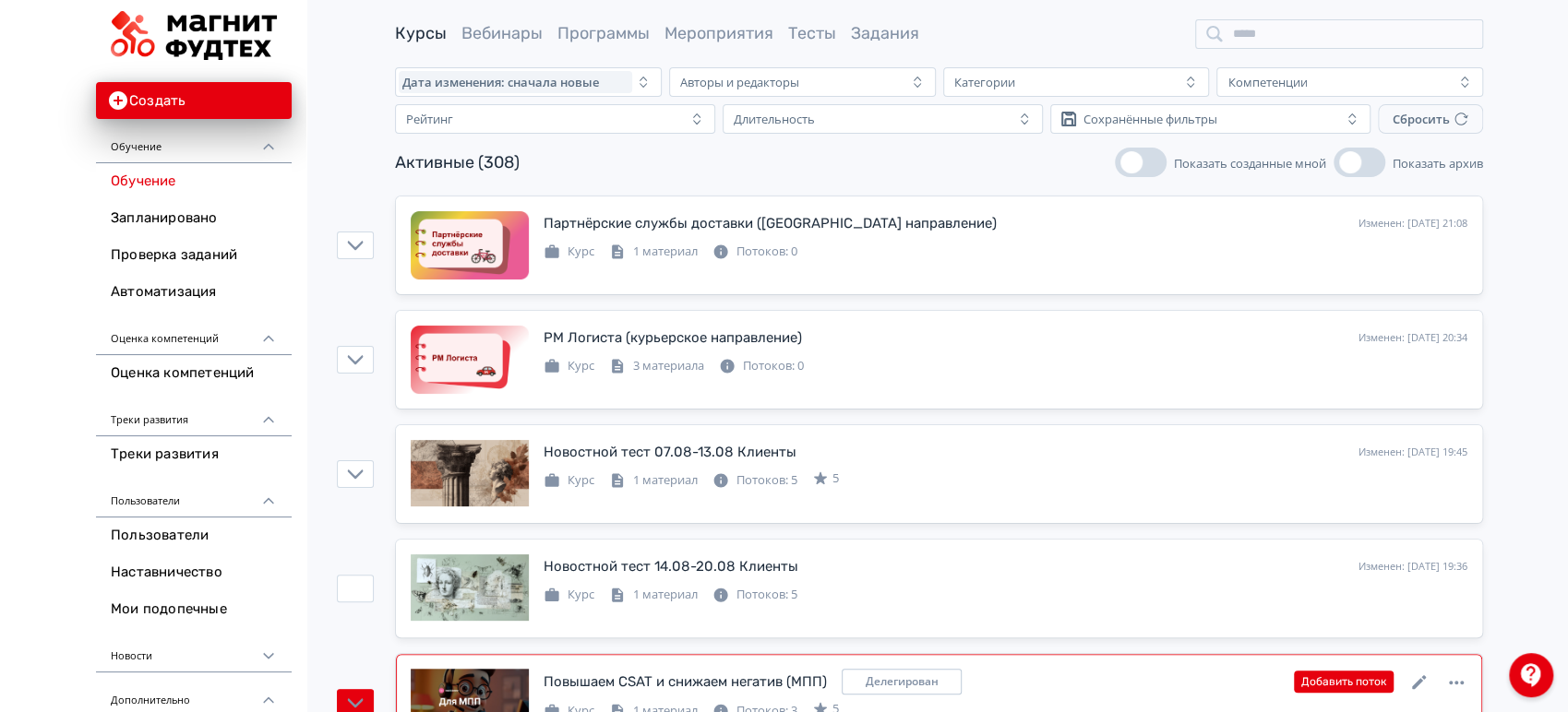
scroll to position [102, 0]
